Goal: Task Accomplishment & Management: Use online tool/utility

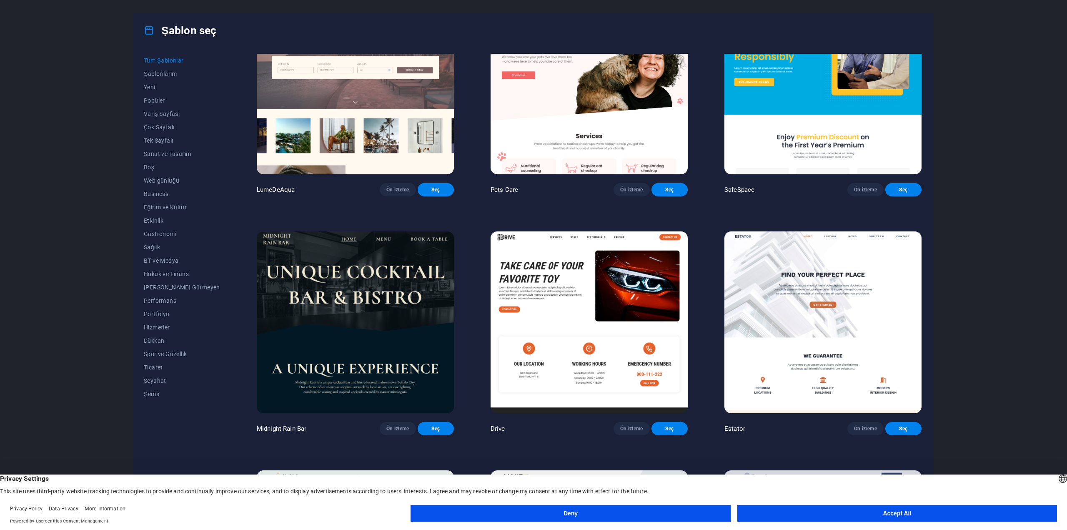
scroll to position [2627, 0]
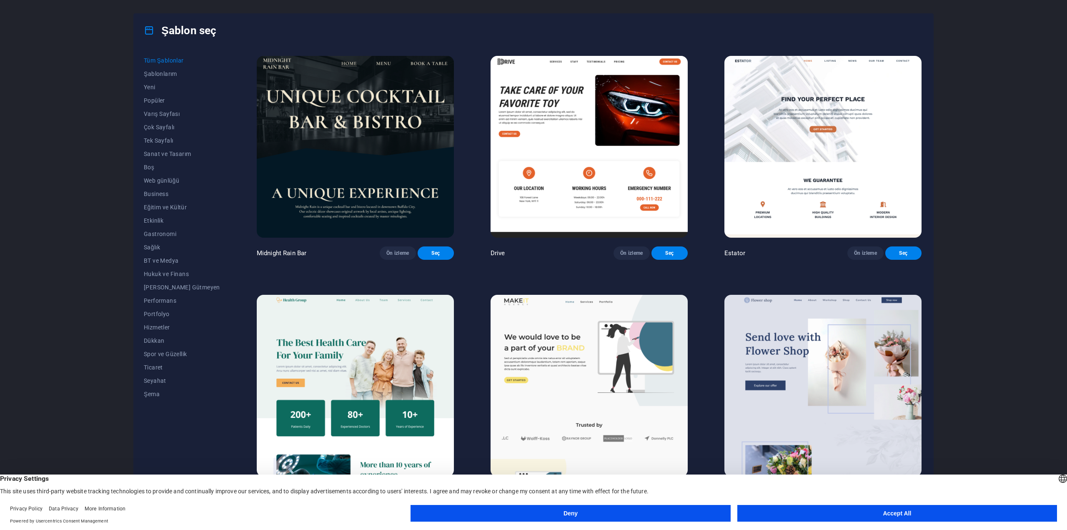
click at [968, 510] on button "Accept All" at bounding box center [898, 513] width 320 height 17
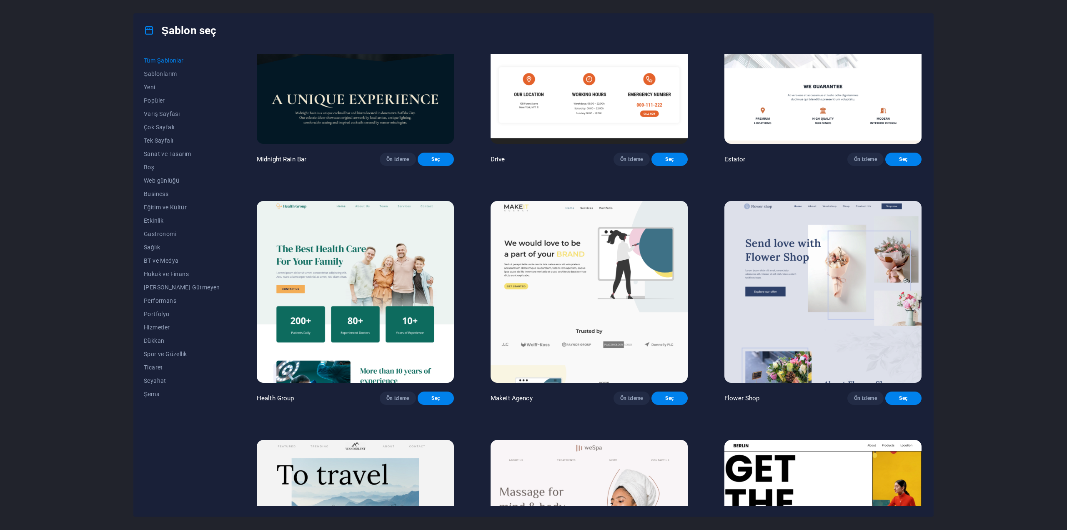
scroll to position [2877, 0]
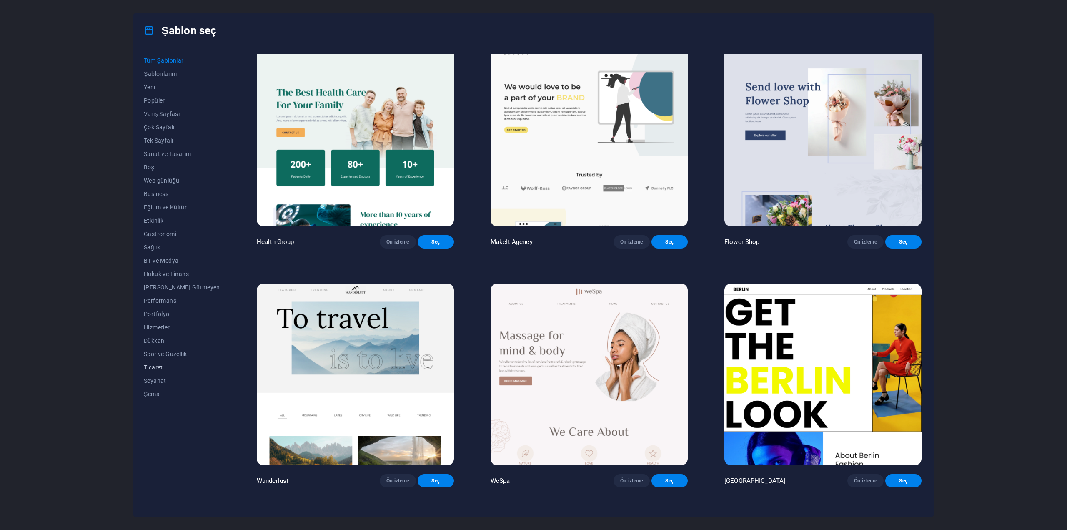
click at [155, 366] on span "Ticaret" at bounding box center [182, 367] width 76 height 7
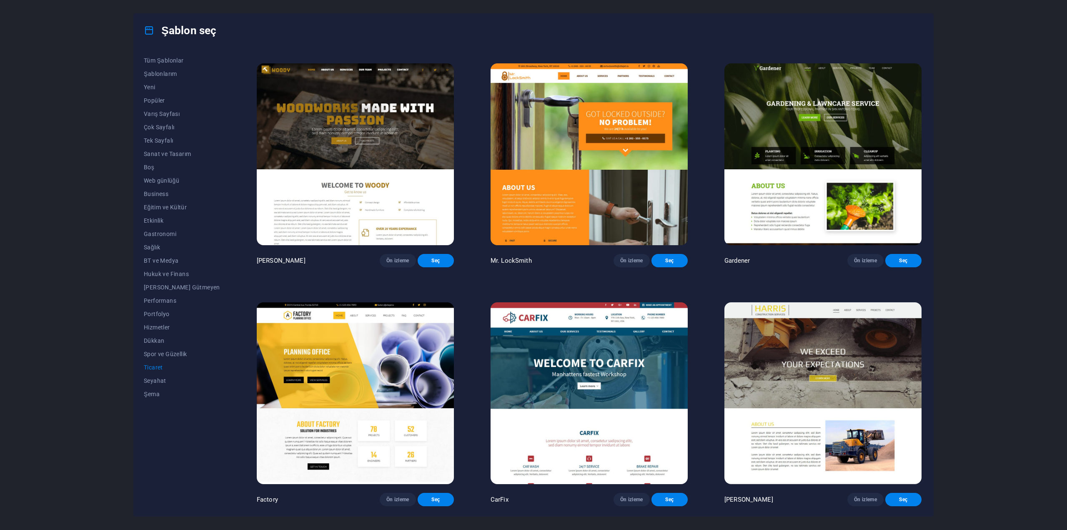
scroll to position [245, 0]
click at [890, 112] on img at bounding box center [823, 154] width 197 height 182
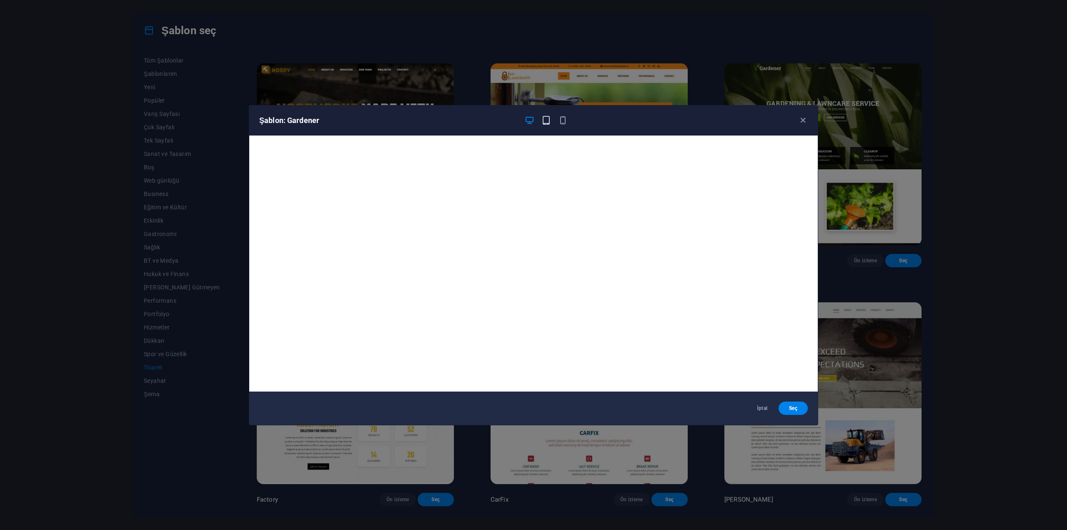
click at [546, 119] on icon "button" at bounding box center [547, 120] width 10 height 10
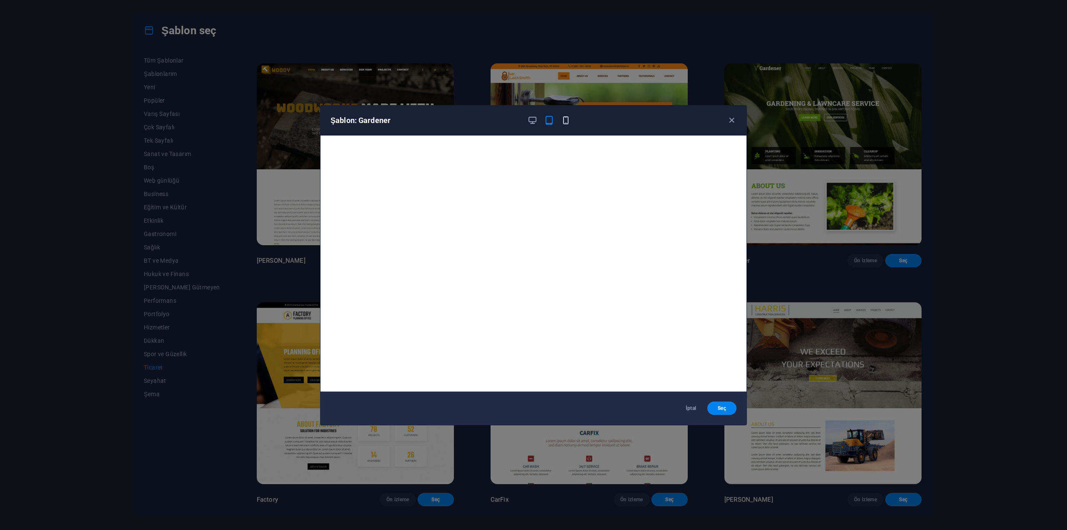
click at [566, 119] on icon "button" at bounding box center [566, 120] width 10 height 10
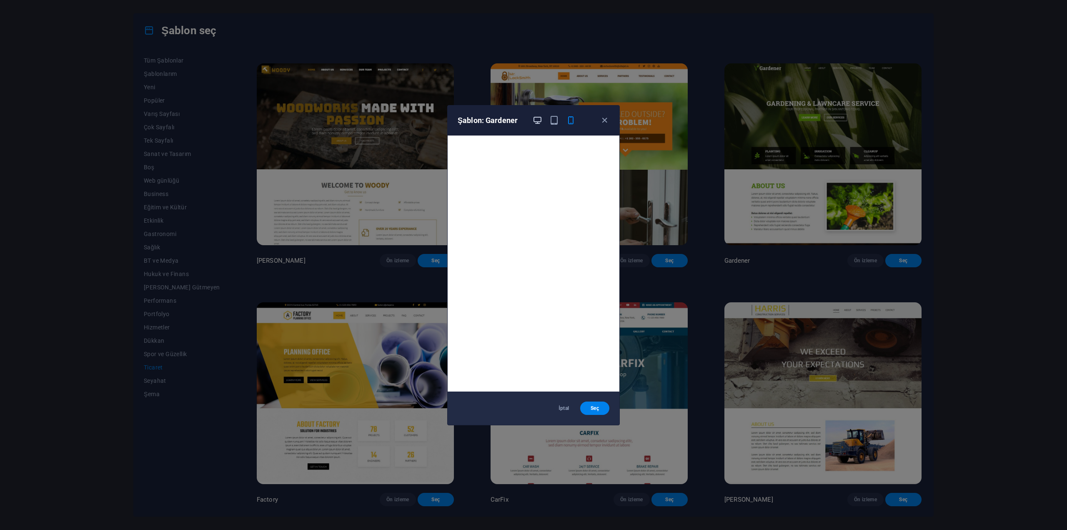
click at [538, 119] on icon "button" at bounding box center [538, 120] width 10 height 10
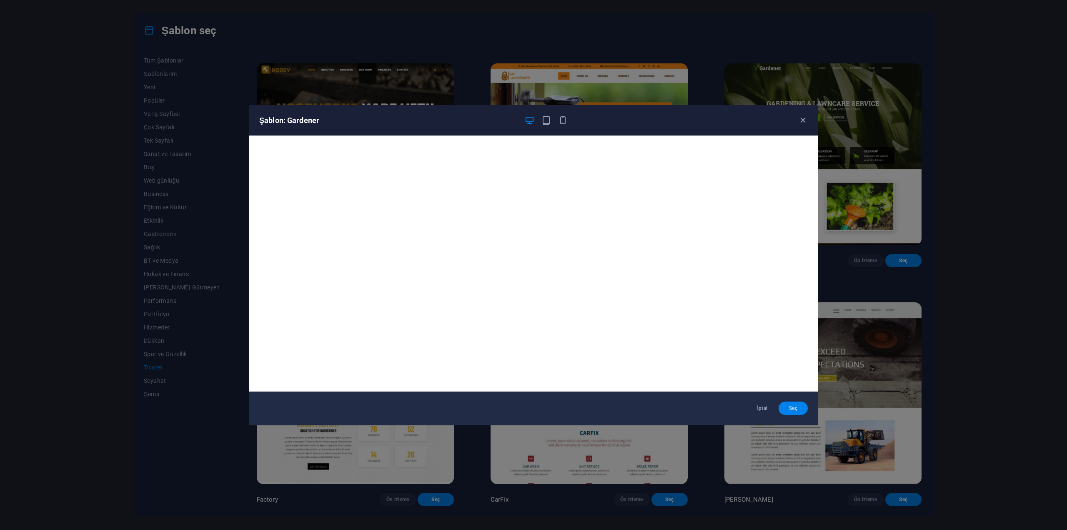
click at [796, 405] on span "Seç" at bounding box center [793, 408] width 16 height 7
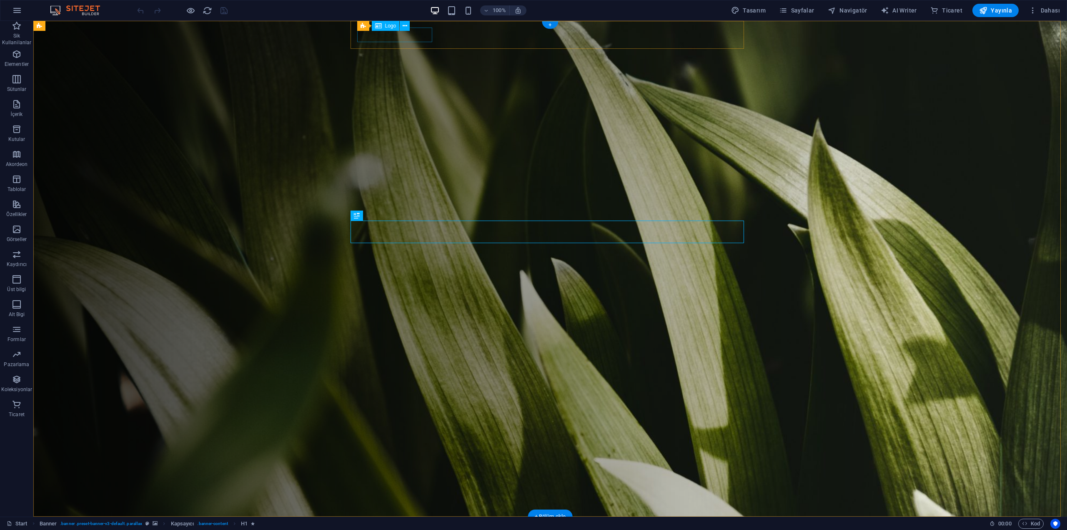
click at [401, 523] on div at bounding box center [553, 530] width 387 height 15
click at [402, 523] on div at bounding box center [553, 530] width 387 height 15
click at [256, 36] on figure at bounding box center [550, 269] width 1034 height 496
select select "px"
click at [400, 523] on div at bounding box center [553, 530] width 387 height 15
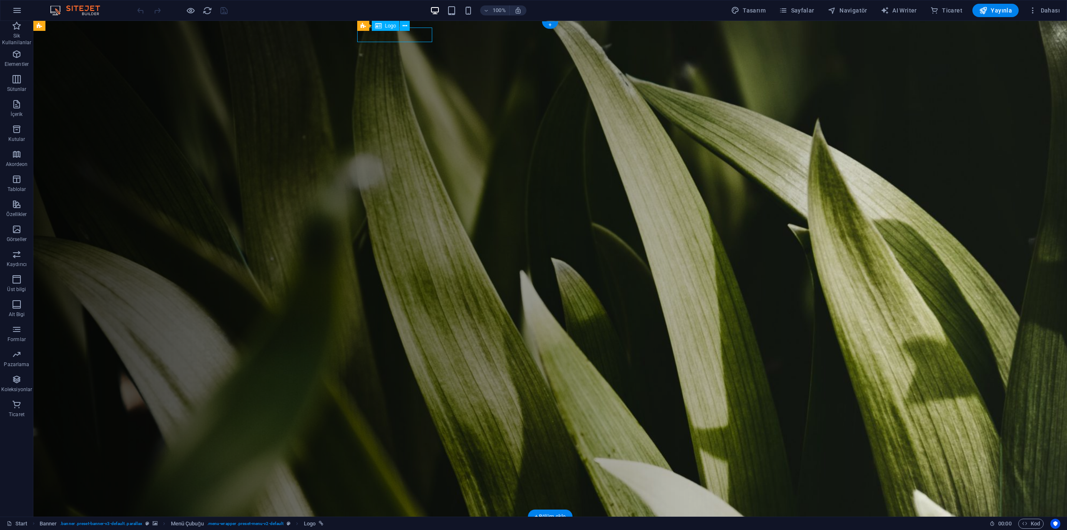
click at [400, 523] on div at bounding box center [553, 530] width 387 height 15
select select "px"
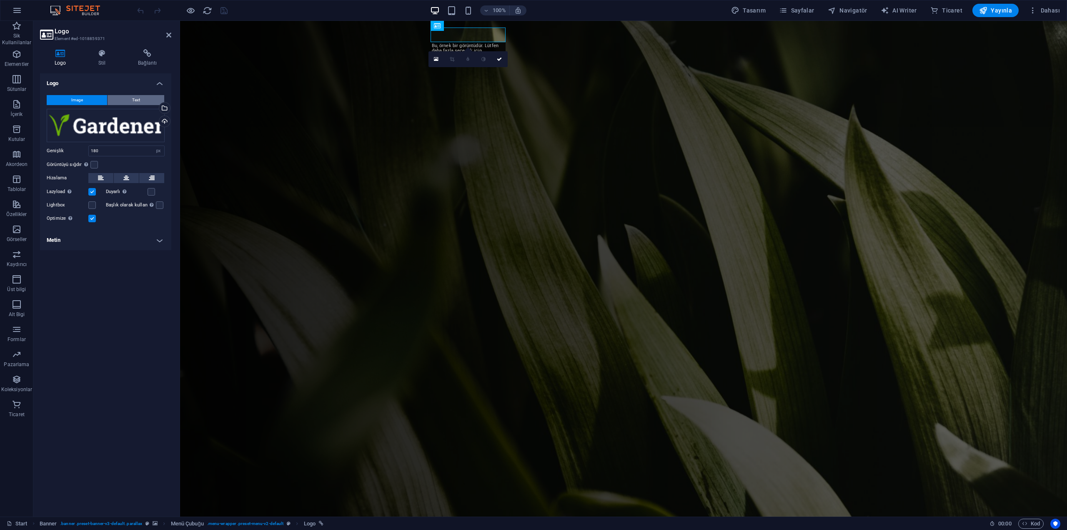
click at [126, 101] on button "Text" at bounding box center [136, 100] width 57 height 10
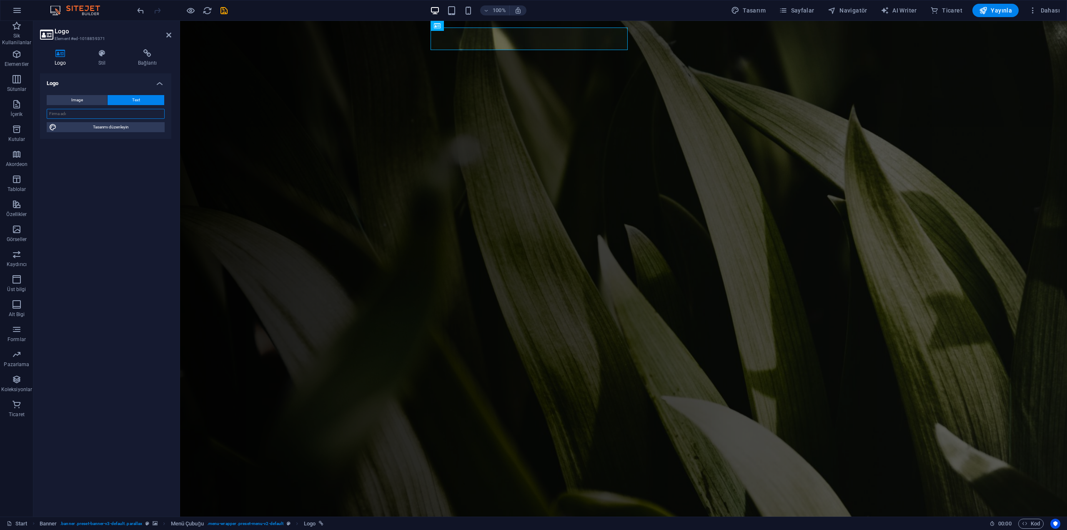
click at [95, 115] on input "text" at bounding box center [106, 114] width 118 height 10
click at [554, 523] on div "[DOMAIN_NAME]" at bounding box center [627, 534] width 387 height 23
click at [552, 523] on div "[DOMAIN_NAME]" at bounding box center [627, 534] width 387 height 23
click at [83, 113] on input "text" at bounding box center [106, 114] width 118 height 10
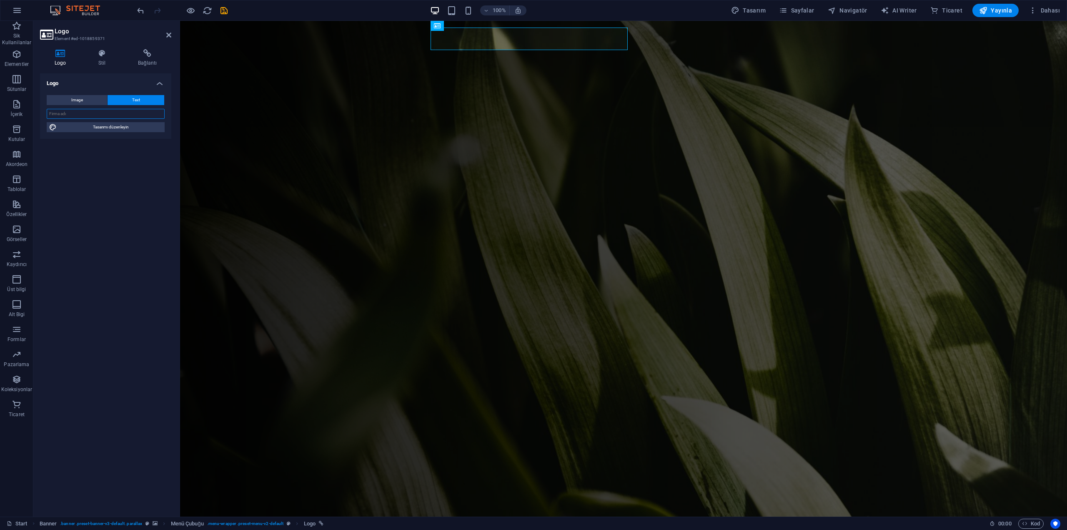
type input "Ü"
type input "s"
type input "SÜRÜ-VİZYON"
click at [95, 148] on div "Logo Image Text Dosyaları buraya sürükleyin, dosyaları seçmek için tıklayın vey…" at bounding box center [105, 291] width 131 height 437
click at [122, 129] on span "Tasarımı düzenleyin" at bounding box center [110, 127] width 103 height 10
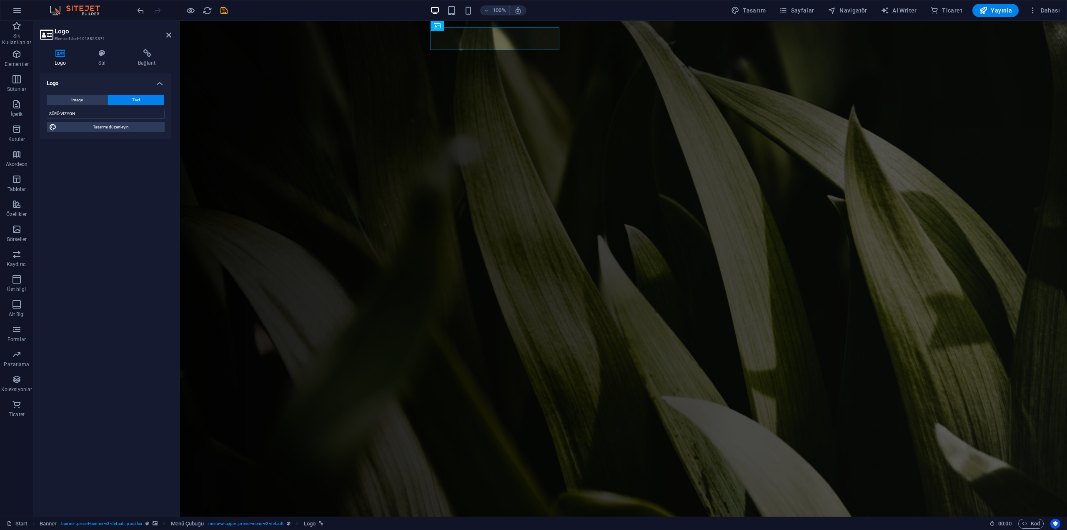
select select "px"
select select "300"
select select "px"
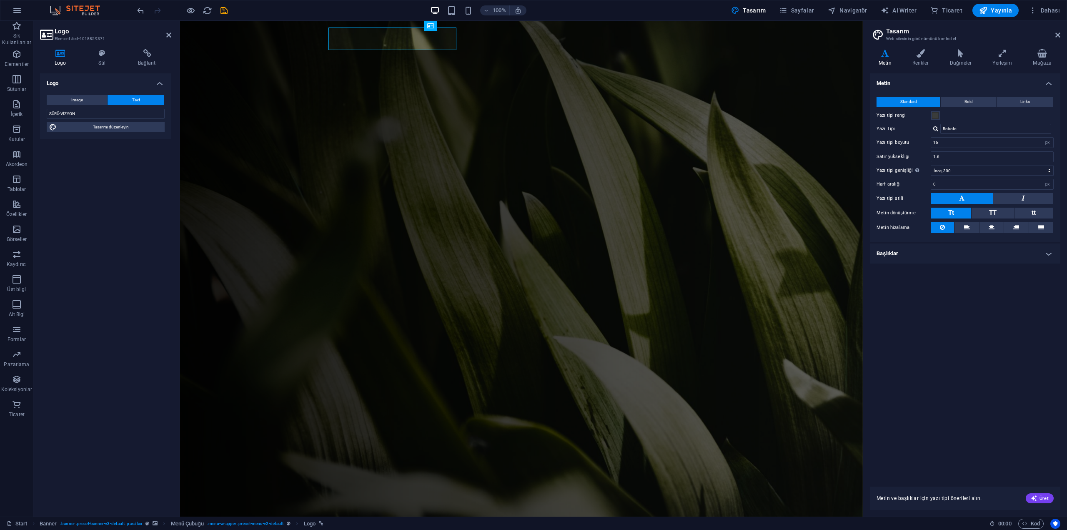
click at [227, 158] on figure at bounding box center [521, 269] width 683 height 496
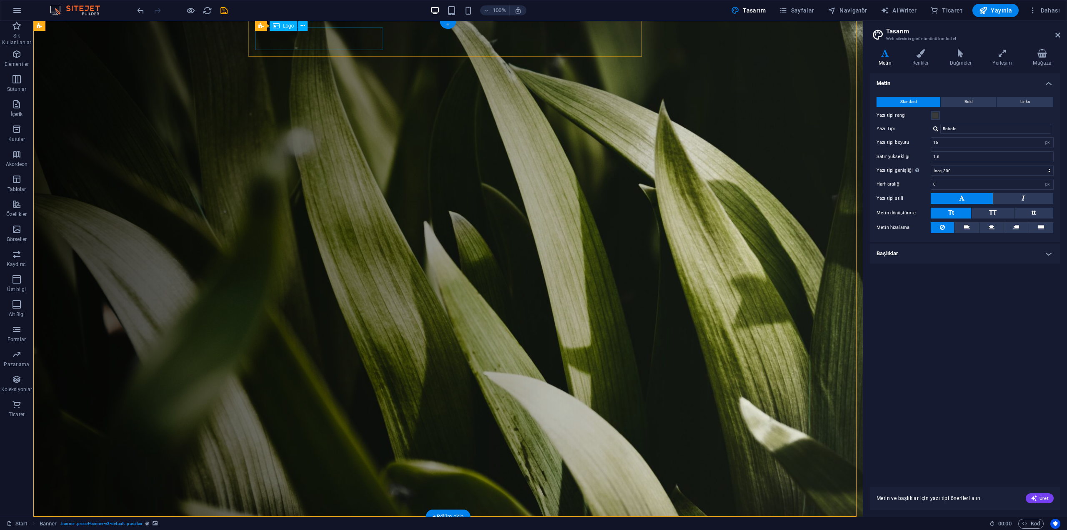
click at [334, 523] on div "SÜRÜ-VİZYON" at bounding box center [451, 534] width 387 height 23
click at [352, 523] on div "SÜRÜ-VİZYON" at bounding box center [451, 534] width 387 height 23
click at [297, 523] on div "SÜRÜ-VİZYON" at bounding box center [451, 534] width 387 height 23
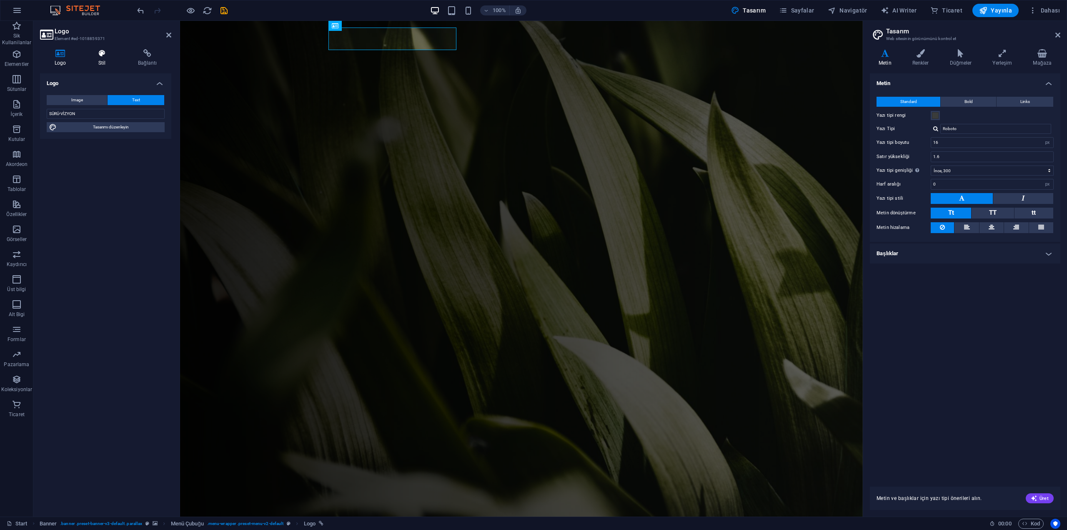
click at [111, 60] on h4 "Stil" at bounding box center [104, 58] width 40 height 18
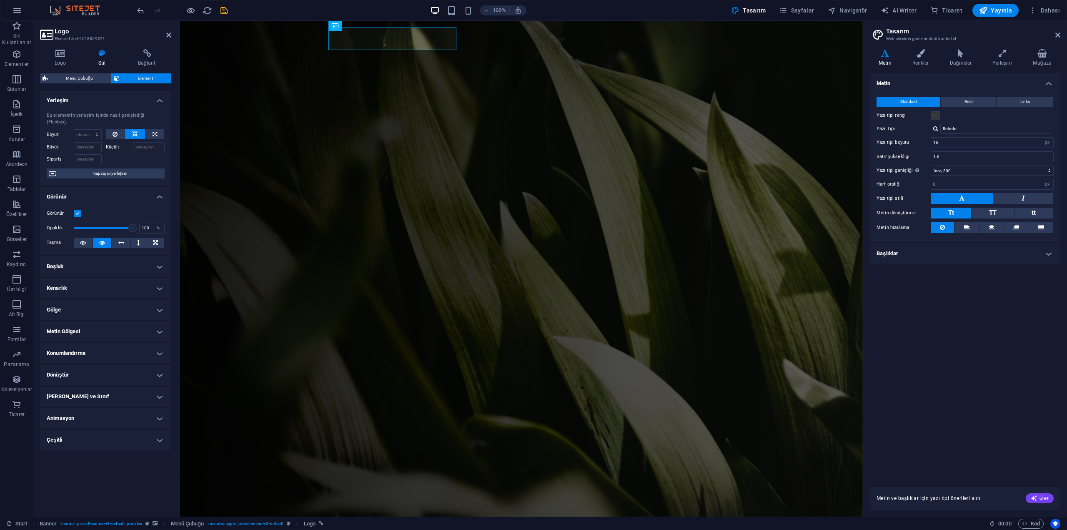
click at [299, 155] on figure at bounding box center [521, 269] width 683 height 496
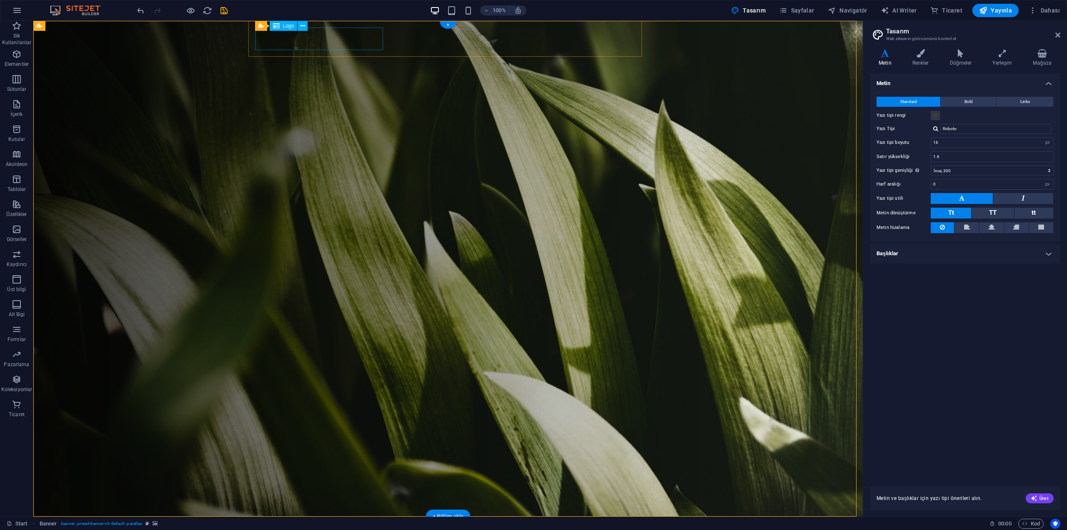
click at [346, 523] on div "SÜRÜ-VİZYON" at bounding box center [451, 534] width 387 height 23
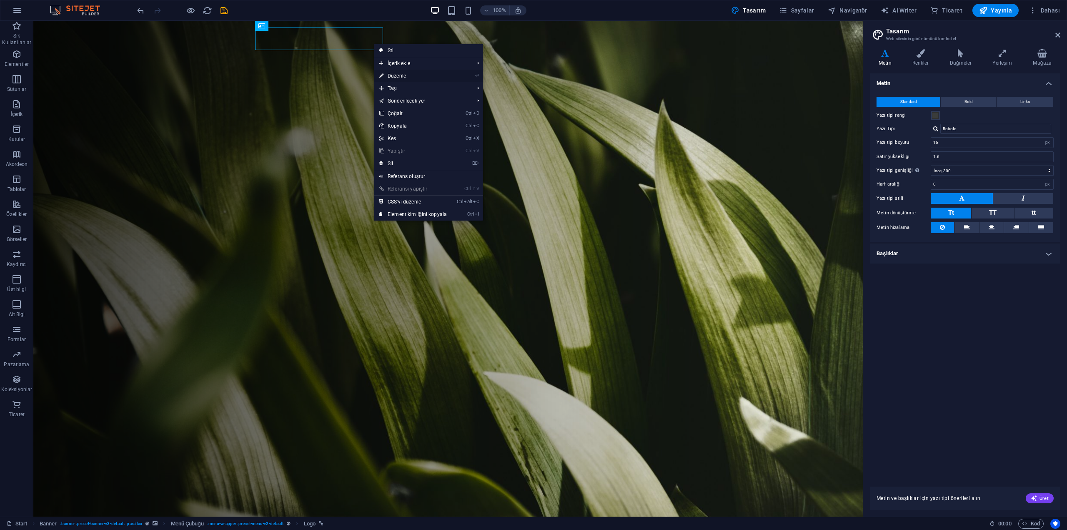
click at [427, 75] on link "⏎ Düzenle" at bounding box center [413, 76] width 78 height 13
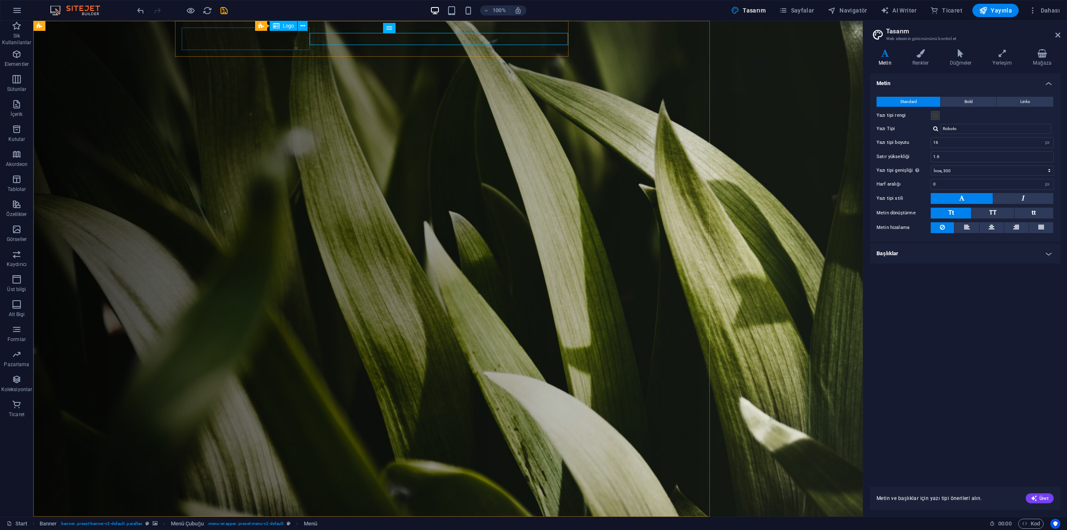
click at [345, 523] on div "SÜRÜ-VİZYON" at bounding box center [451, 534] width 387 height 23
click at [258, 523] on div "SÜRÜ-VİZYON" at bounding box center [451, 534] width 387 height 23
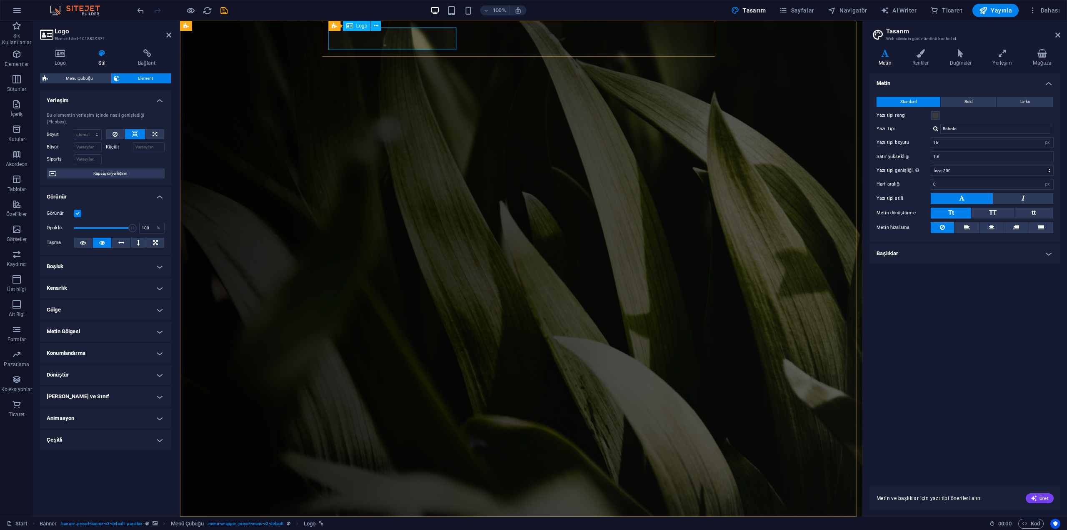
click at [359, 28] on span "Logo" at bounding box center [361, 25] width 11 height 5
click at [374, 26] on icon at bounding box center [376, 26] width 5 height 9
click at [84, 130] on select "Varsayılan otomatik px % 1/1 1/2 1/3 1/4 1/5 1/6 1/7 1/8 1/9 1/10" at bounding box center [87, 135] width 27 height 10
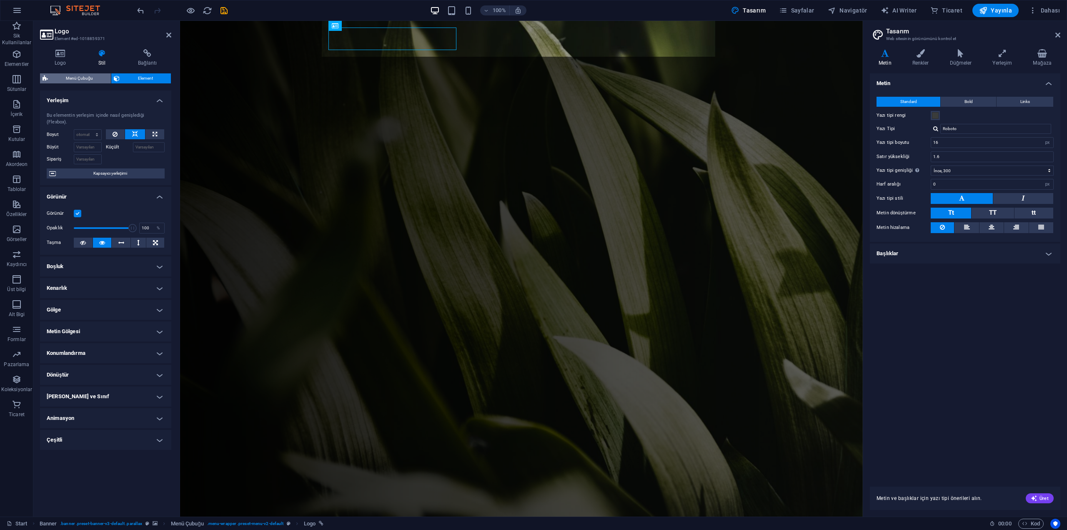
click at [81, 75] on span "Menü Çubuğu" at bounding box center [79, 78] width 58 height 10
select select "rem"
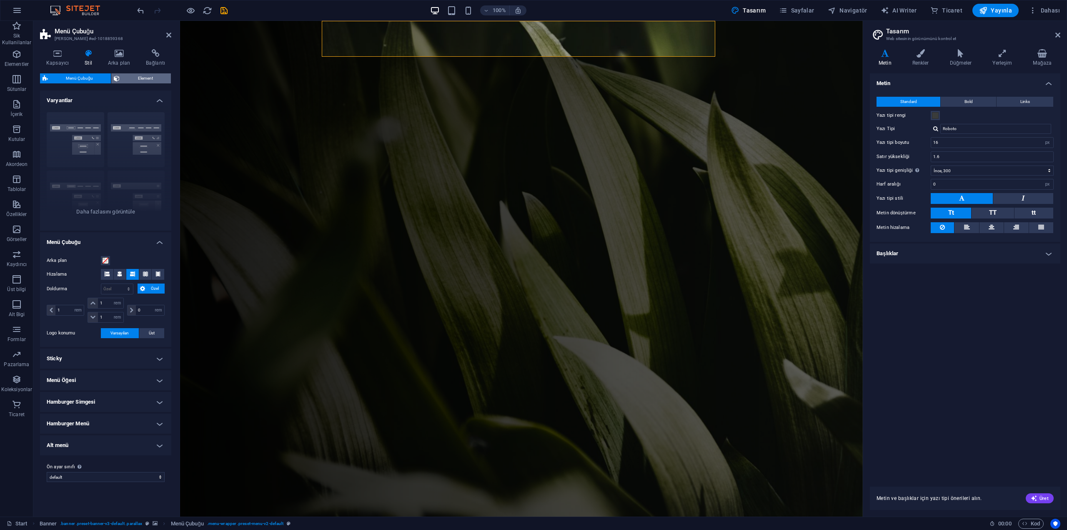
click at [142, 79] on span "Element" at bounding box center [145, 78] width 46 height 10
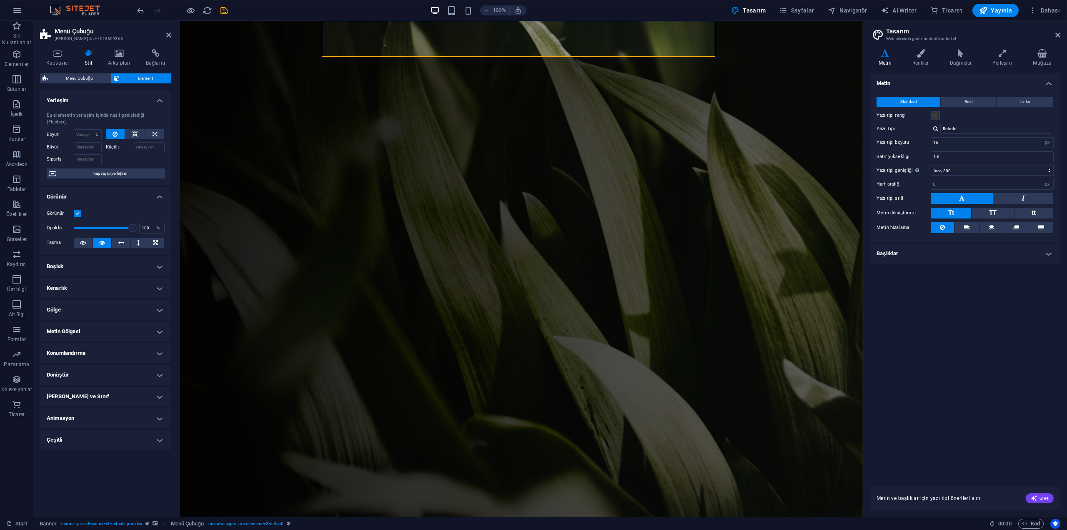
click at [201, 88] on figure at bounding box center [521, 269] width 683 height 496
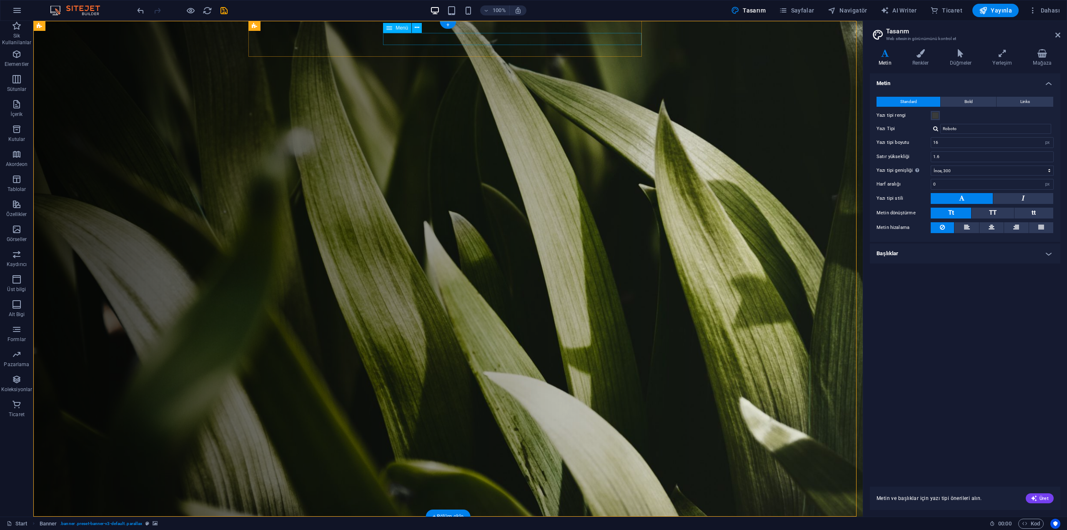
click at [416, 26] on icon at bounding box center [417, 27] width 5 height 9
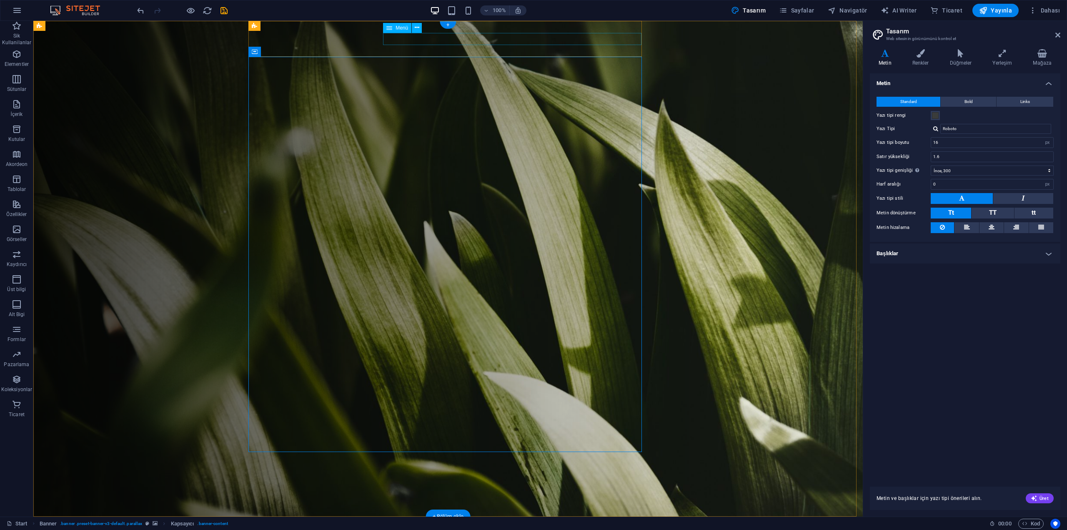
click at [16, 59] on icon "button" at bounding box center [17, 54] width 10 height 10
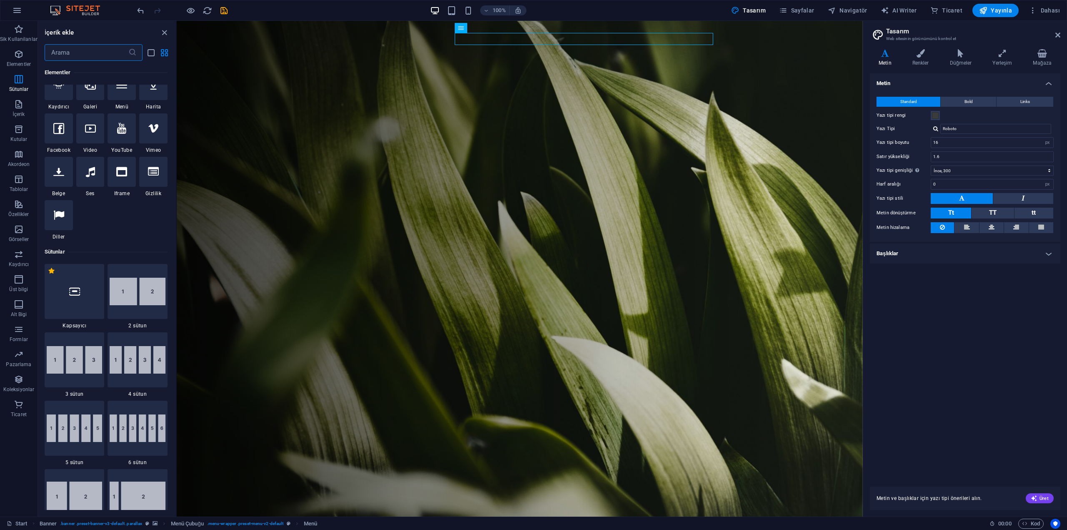
scroll to position [89, 0]
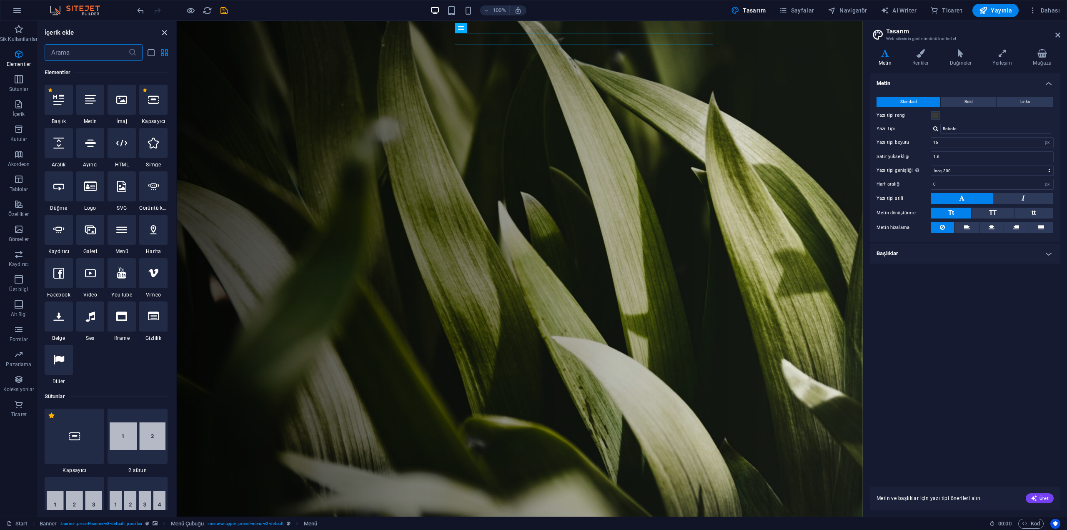
click at [160, 32] on icon "close panel" at bounding box center [165, 33] width 10 height 10
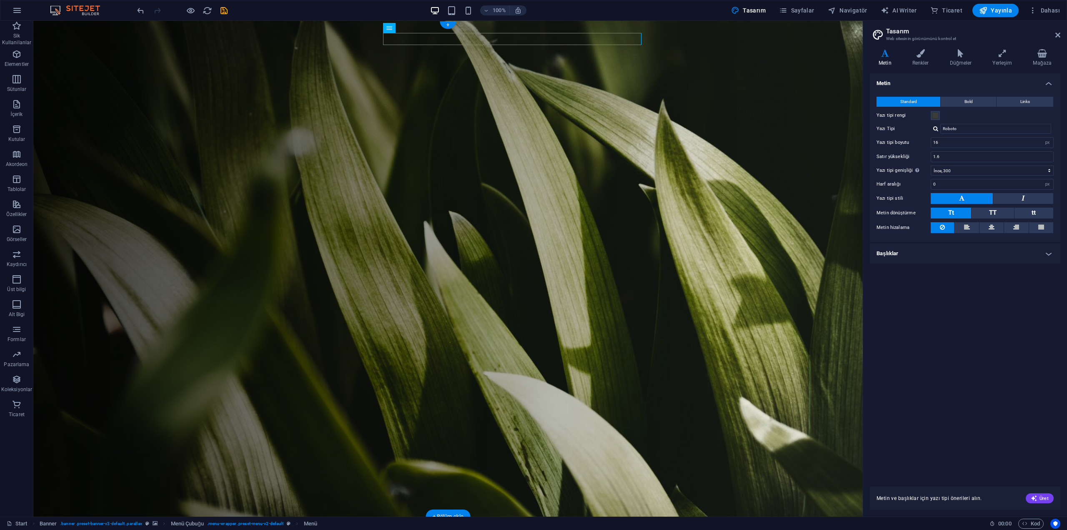
click at [703, 170] on figure at bounding box center [448, 269] width 830 height 496
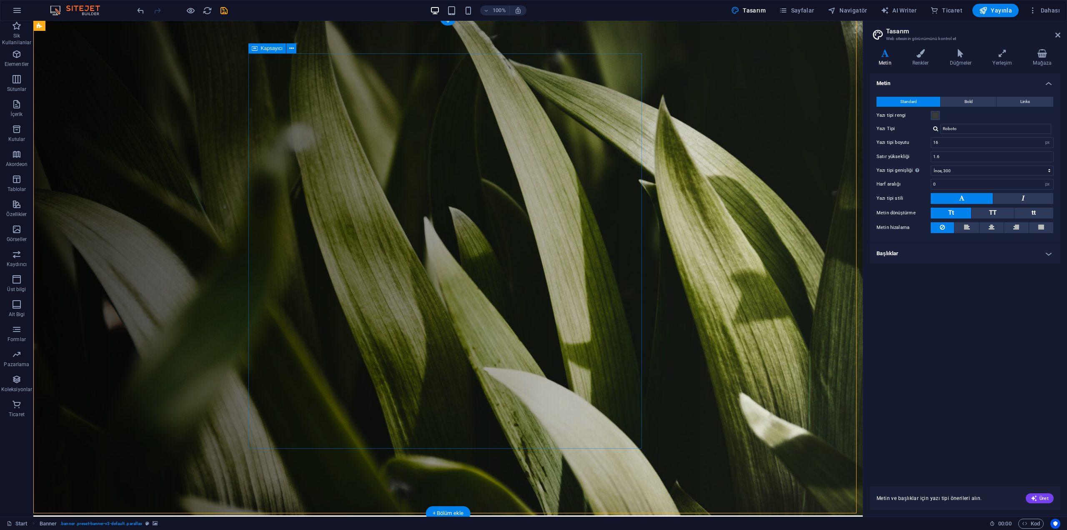
scroll to position [0, 0]
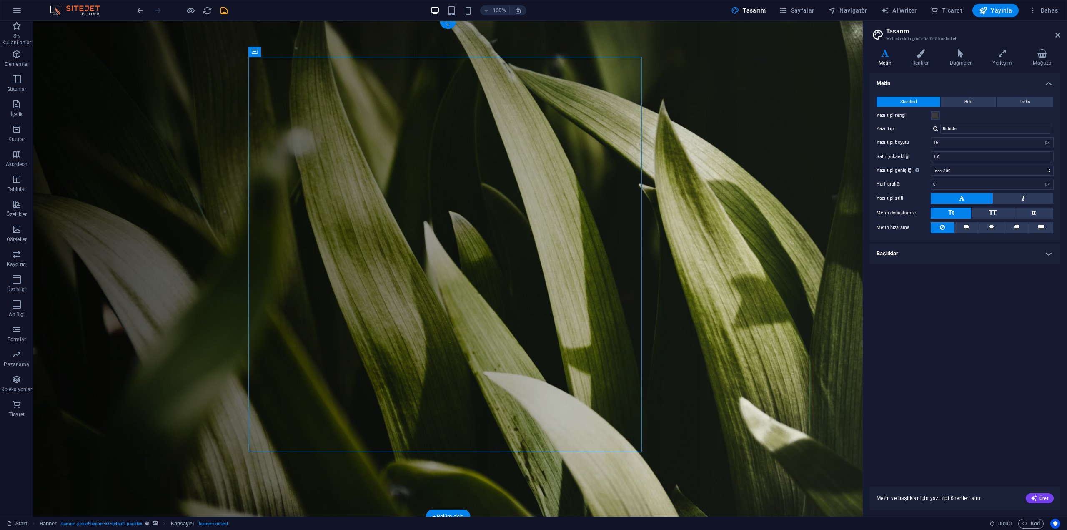
click at [736, 220] on figure at bounding box center [448, 269] width 830 height 496
click at [997, 9] on span "Yayınla" at bounding box center [995, 10] width 33 height 8
checkbox input "false"
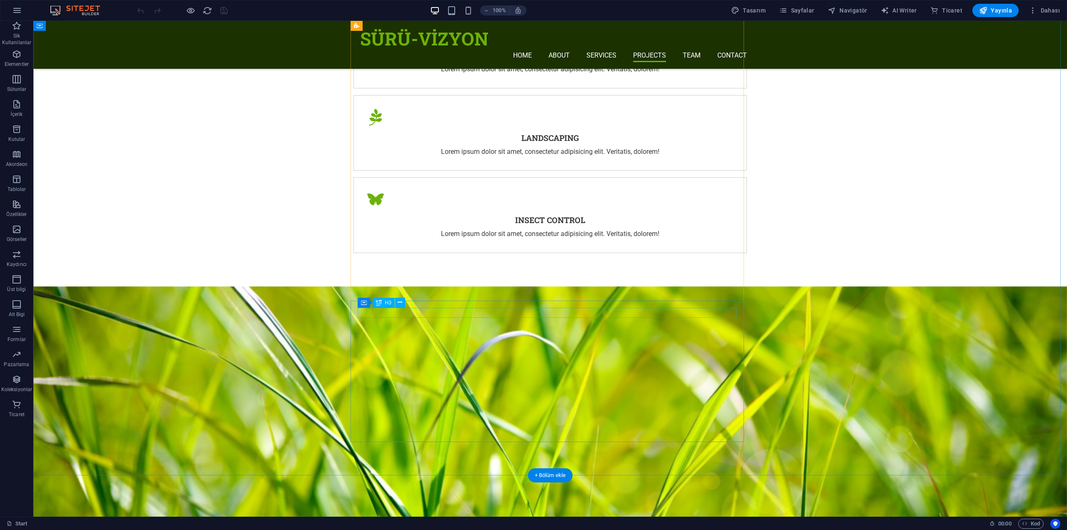
scroll to position [2126, 0]
